Goal: Register for event/course

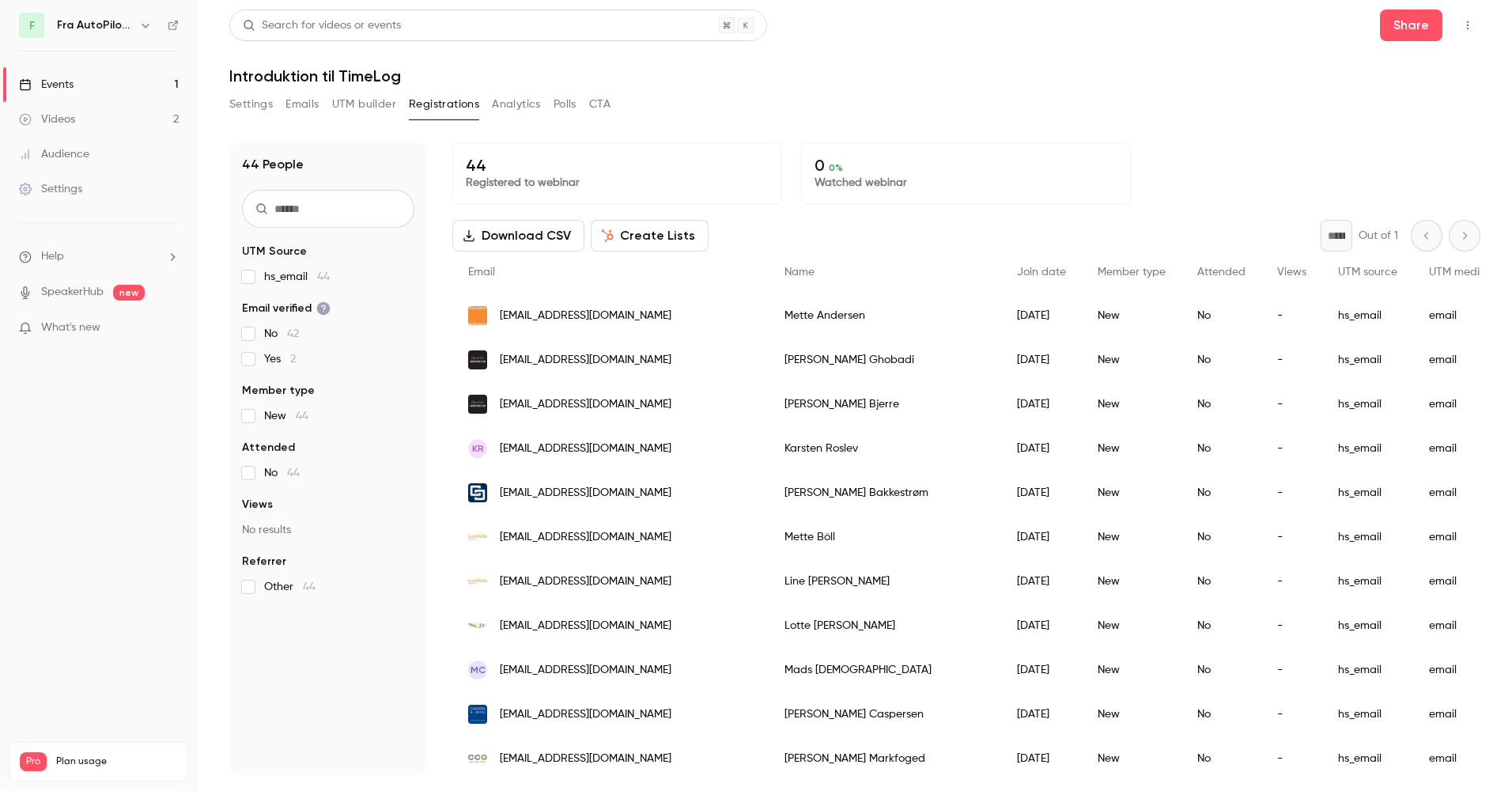
click at [84, 81] on link "Events 1" at bounding box center [99, 84] width 198 height 34
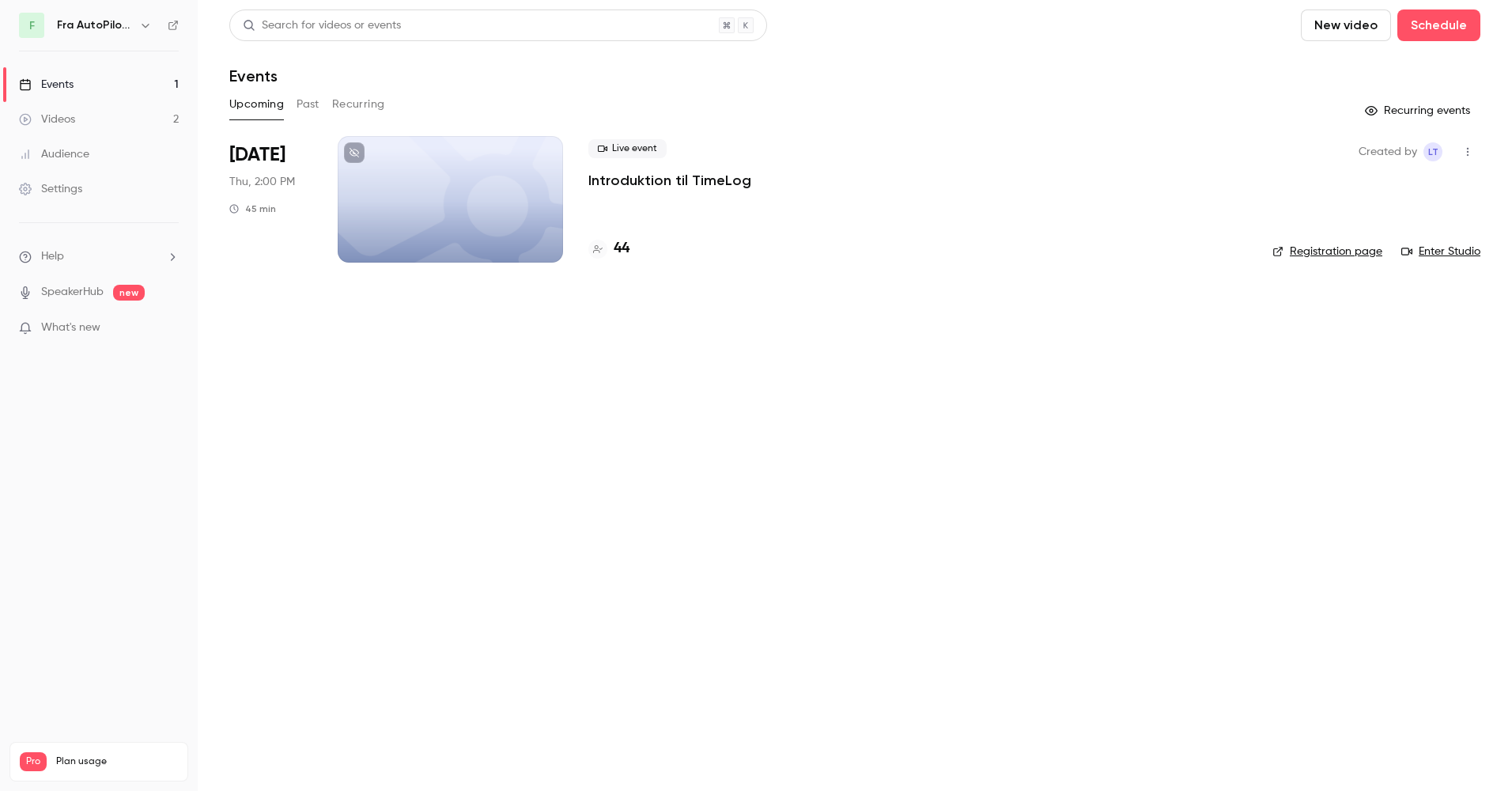
click at [432, 176] on div at bounding box center [451, 199] width 225 height 127
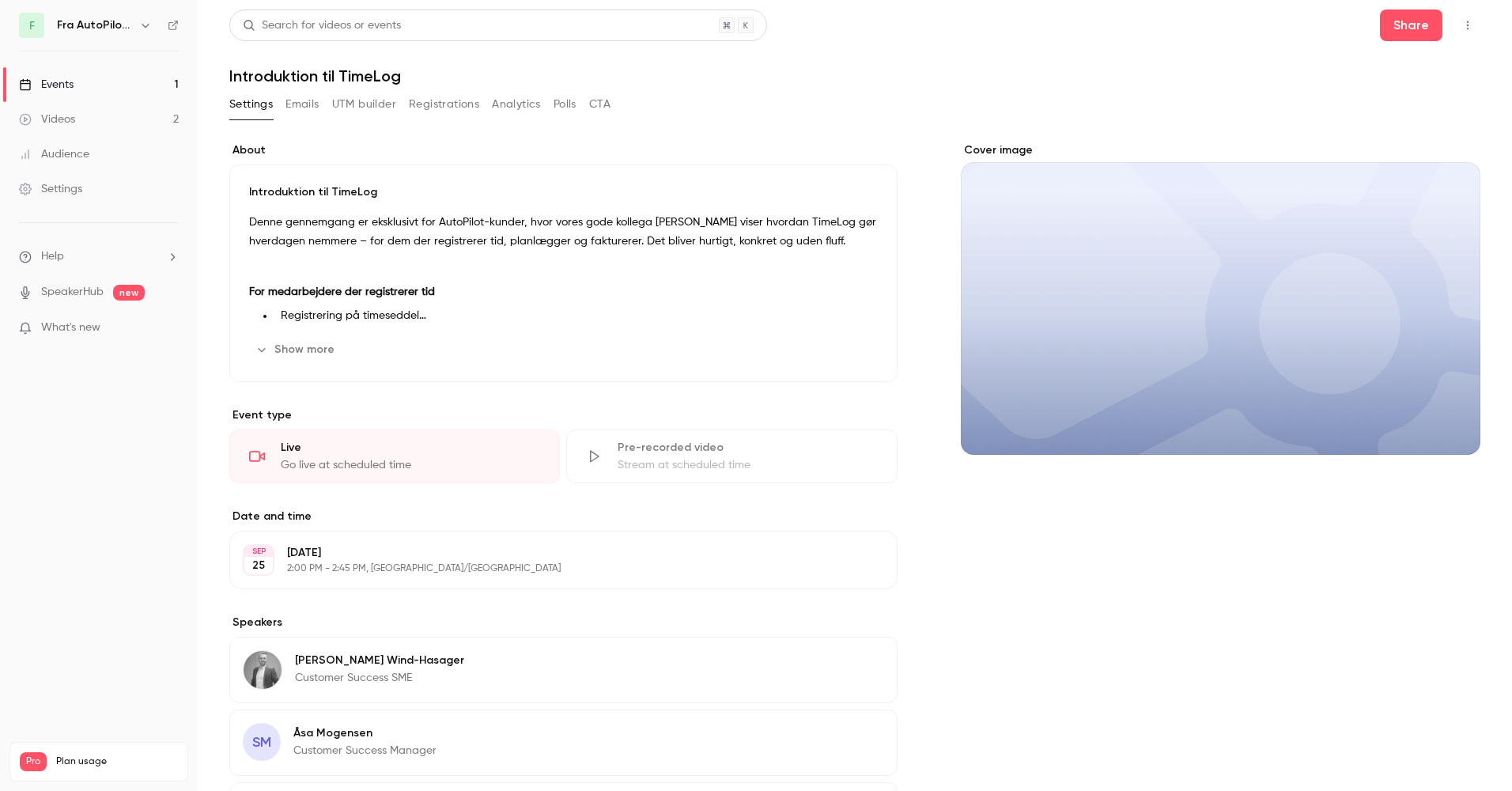
click at [68, 81] on div "Events" at bounding box center [46, 84] width 55 height 16
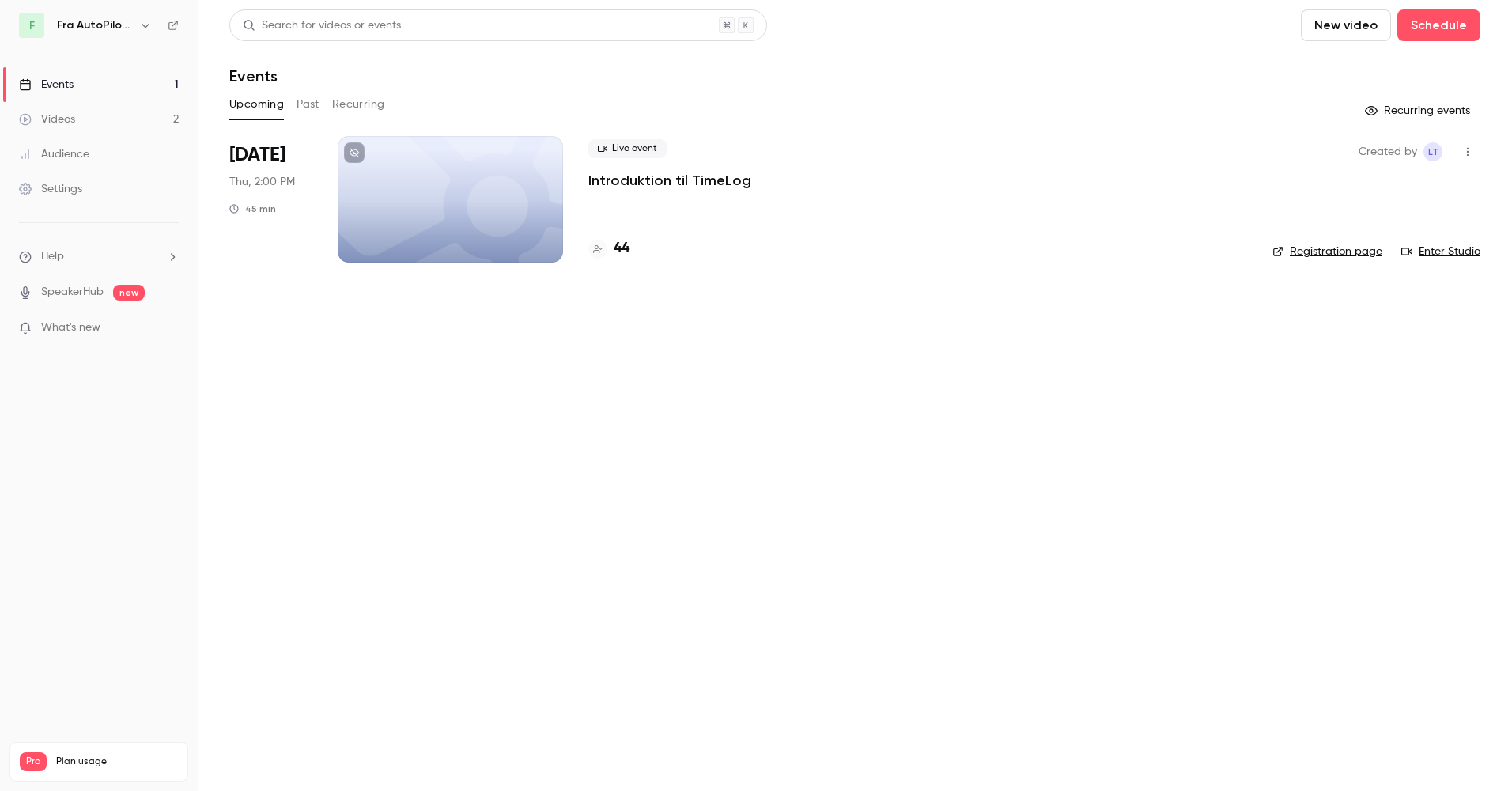
click at [517, 173] on div at bounding box center [451, 199] width 225 height 127
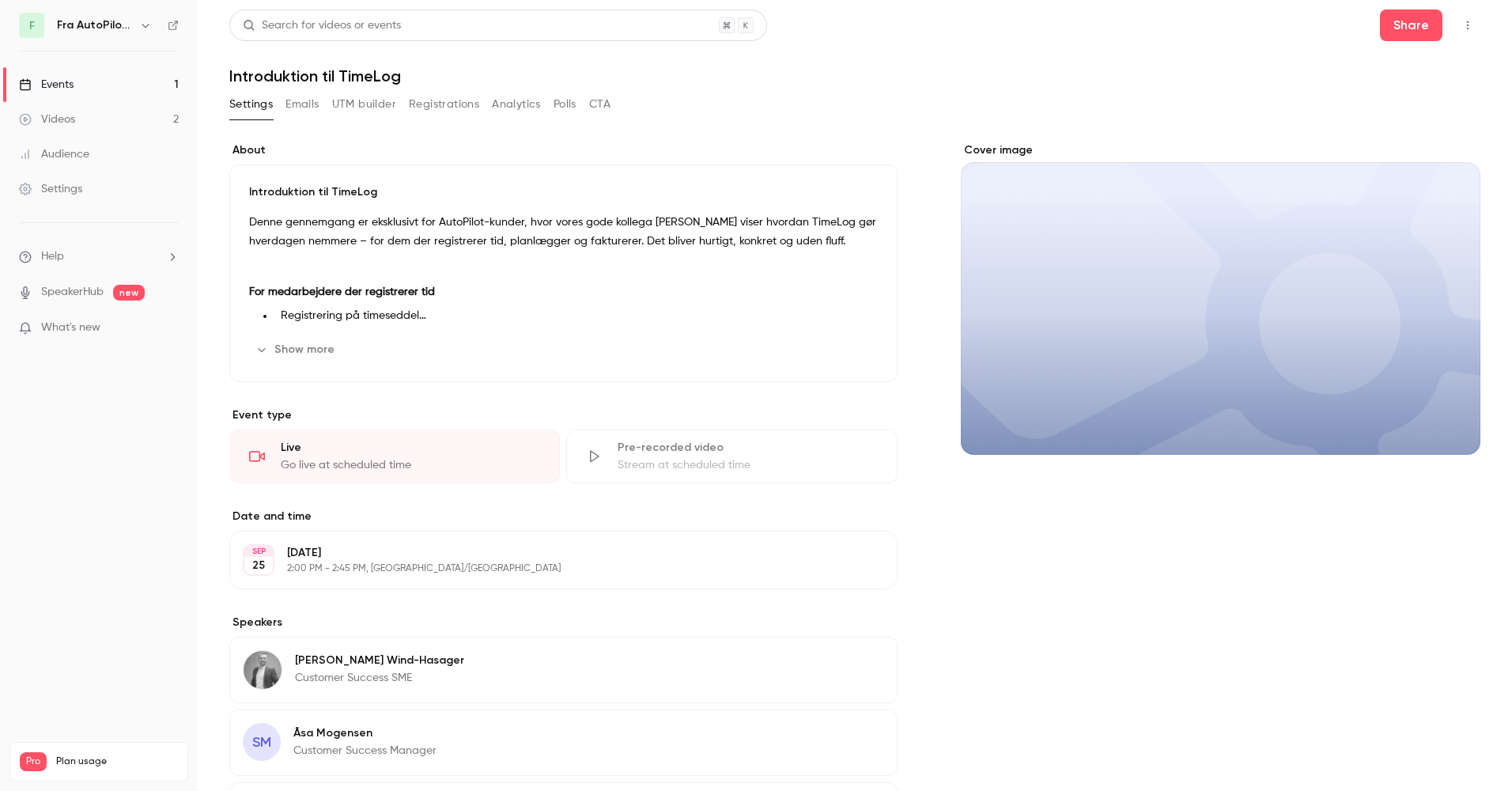
click at [1467, 22] on icon "button" at bounding box center [1468, 25] width 2 height 8
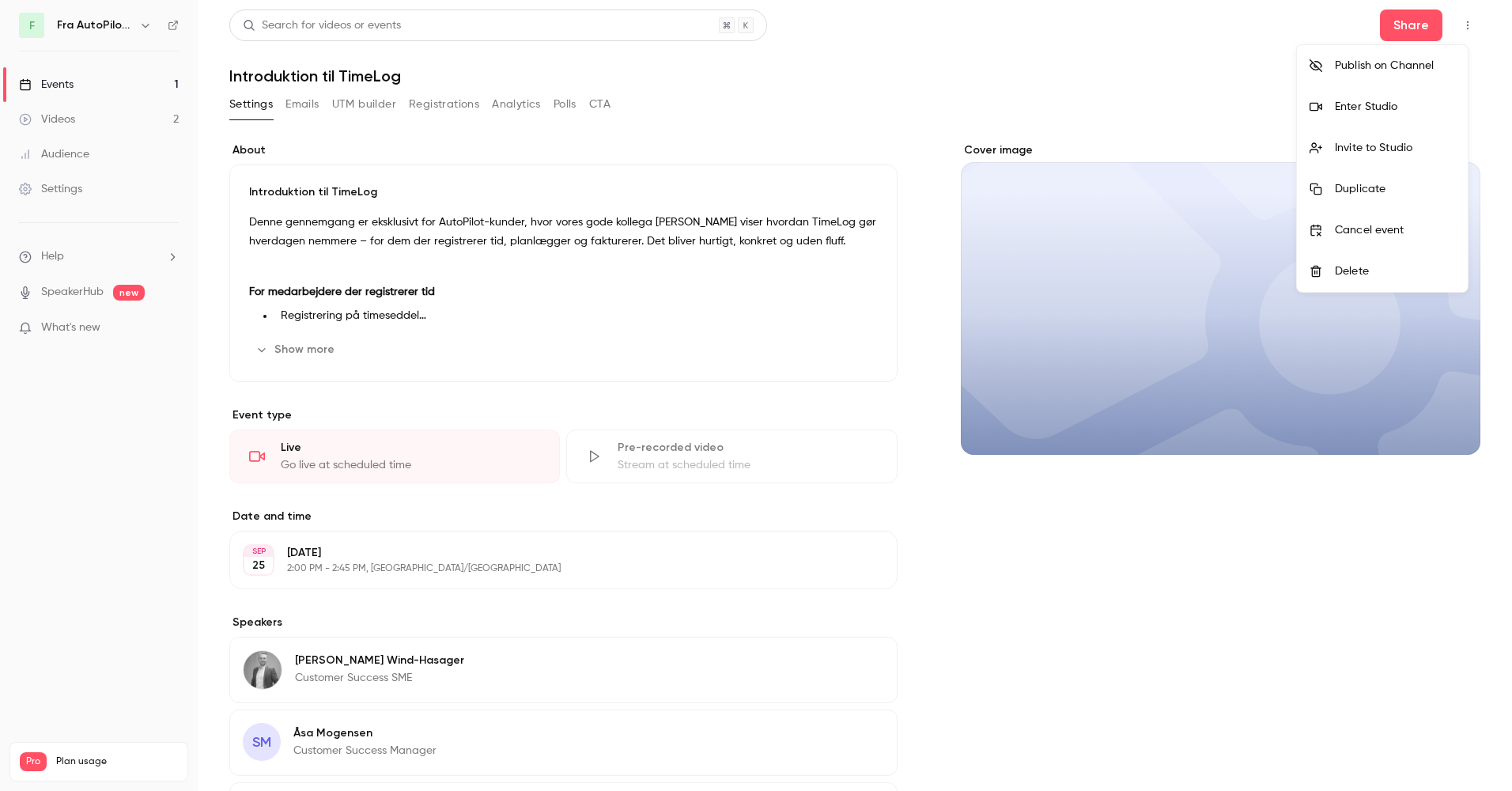
click at [1369, 104] on div "Enter Studio" at bounding box center [1395, 106] width 120 height 16
